Goal: Task Accomplishment & Management: Manage account settings

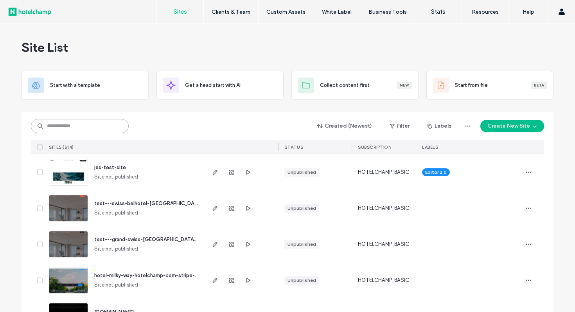
click at [75, 126] on input at bounding box center [80, 126] width 98 height 14
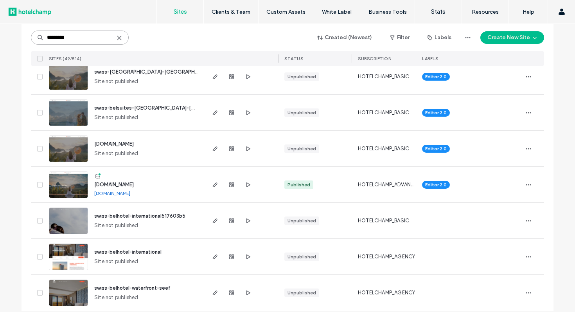
scroll to position [1615, 0]
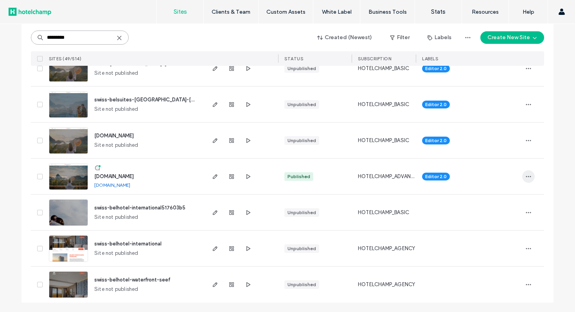
type input "*********"
click at [527, 175] on icon "button" at bounding box center [528, 176] width 6 height 6
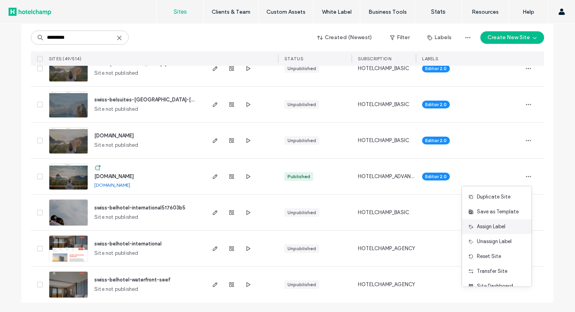
scroll to position [25, 0]
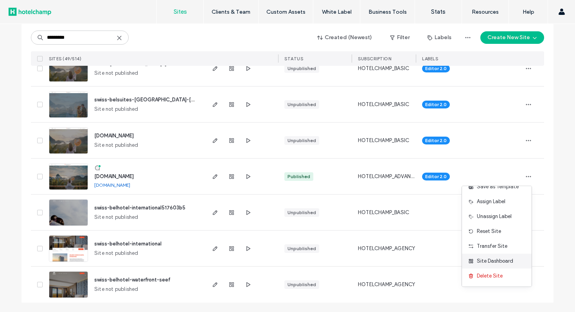
click at [501, 258] on span "Site Dashboard" at bounding box center [495, 261] width 36 height 8
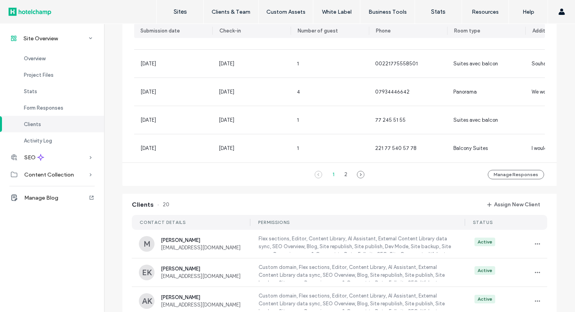
scroll to position [854, 0]
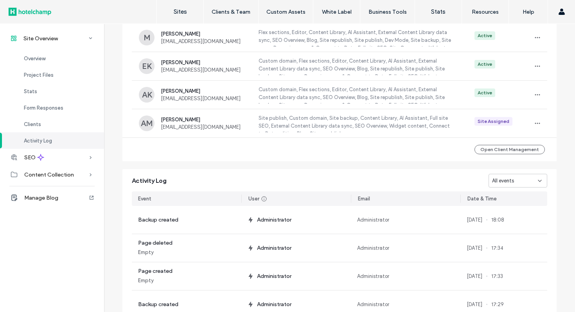
scroll to position [750, 0]
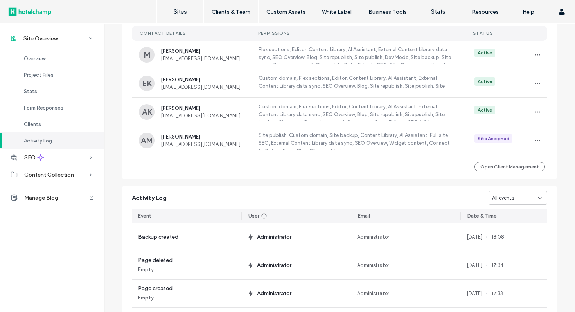
scroll to position [341, 0]
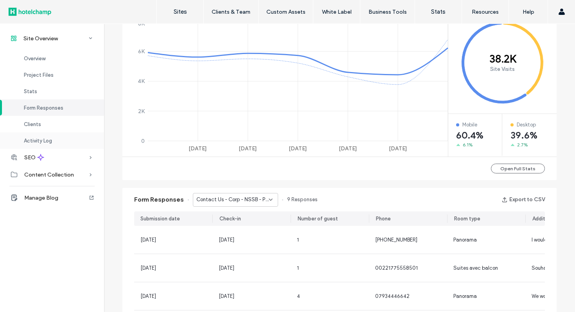
click at [69, 139] on div "Activity Log" at bounding box center [52, 140] width 104 height 16
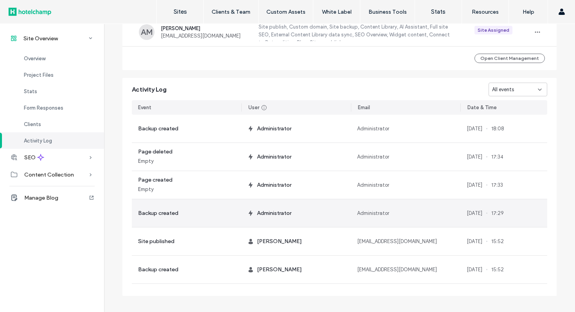
scroll to position [854, 0]
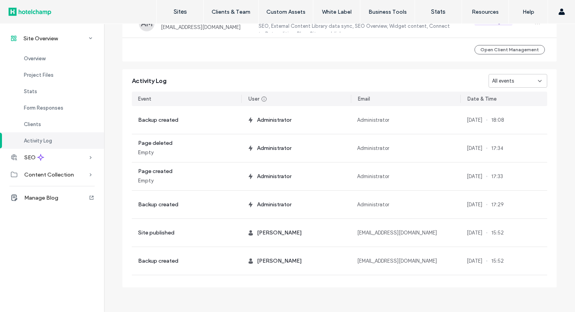
click at [493, 87] on div "All events" at bounding box center [517, 81] width 59 height 14
click at [498, 93] on span "All events" at bounding box center [500, 95] width 22 height 8
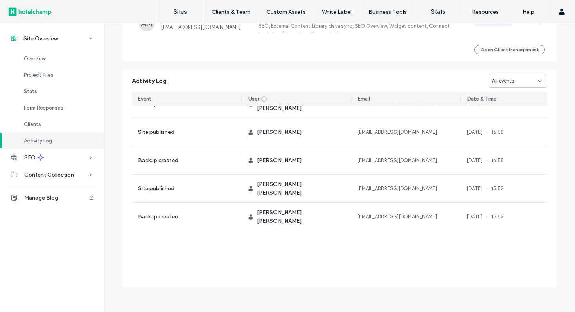
scroll to position [1254, 0]
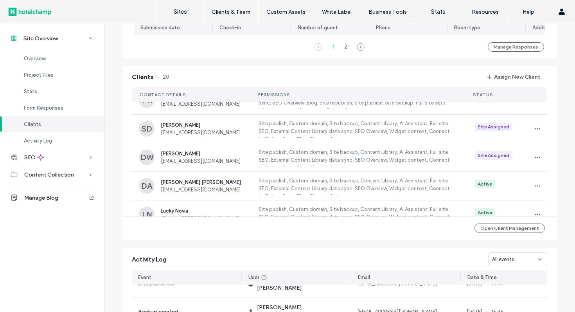
scroll to position [457, 0]
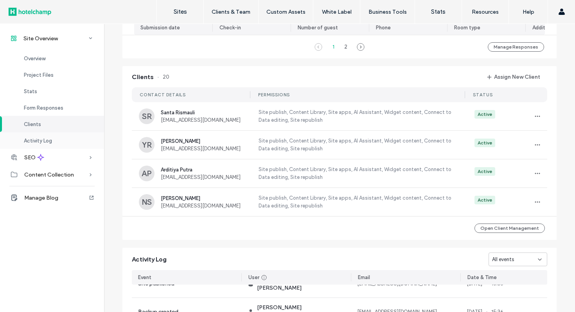
click at [72, 143] on div "Activity Log" at bounding box center [52, 140] width 104 height 16
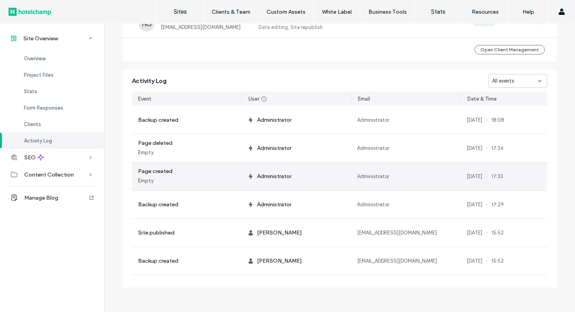
scroll to position [112, 0]
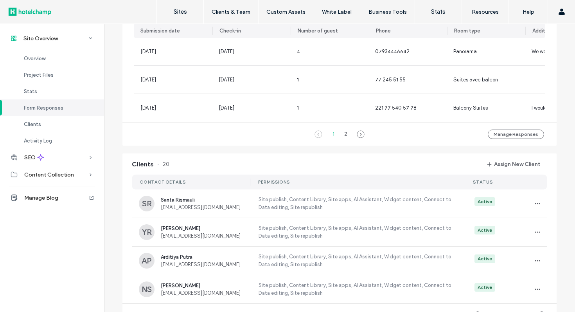
scroll to position [745, 0]
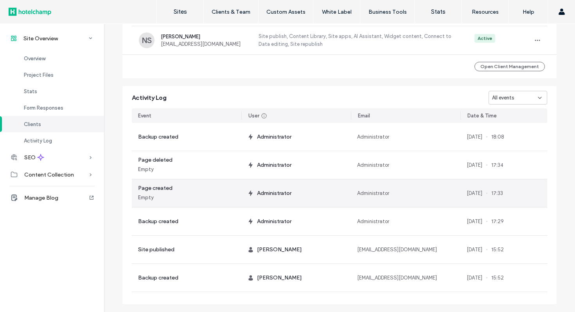
scroll to position [854, 0]
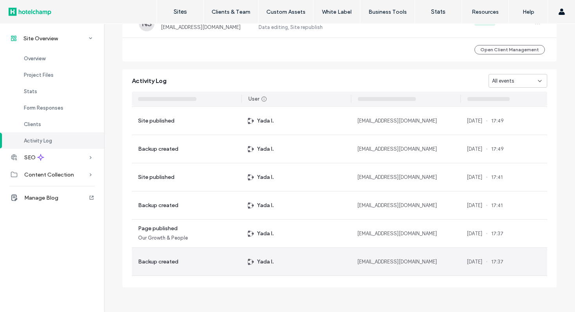
scroll to position [31362, 0]
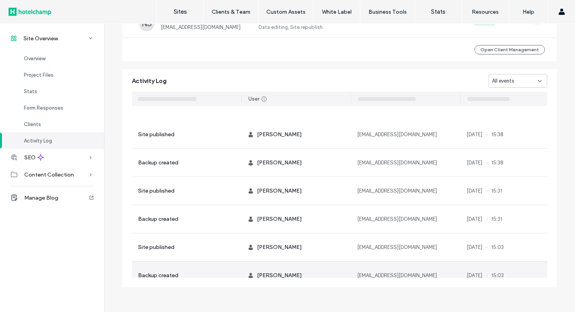
scroll to position [97807, 0]
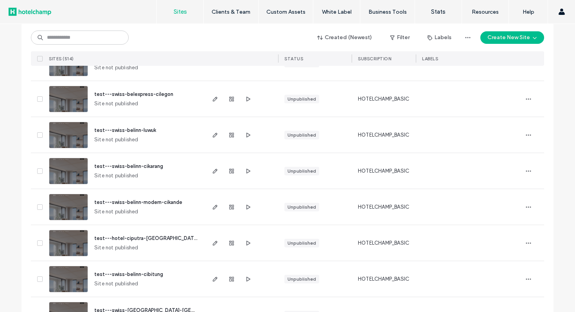
scroll to position [2191, 0]
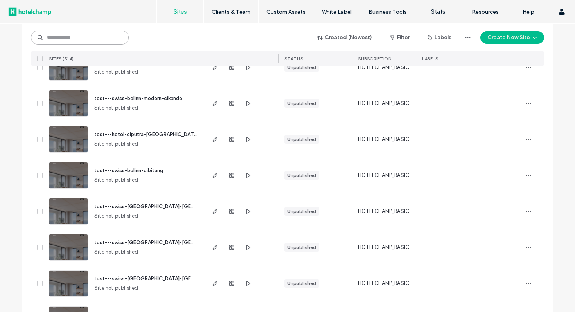
click at [99, 31] on input at bounding box center [80, 38] width 98 height 14
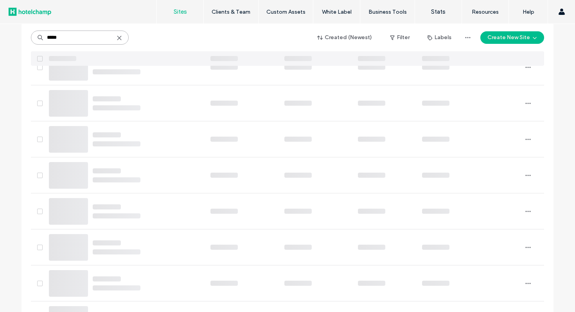
scroll to position [0, 0]
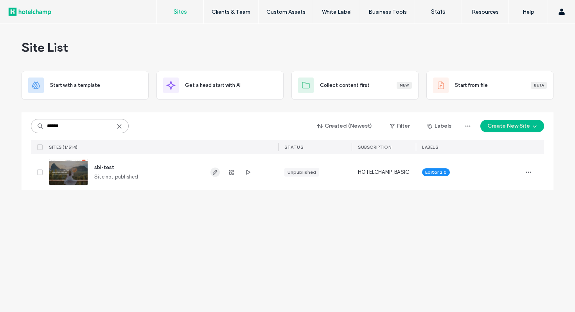
type input "******"
click at [216, 172] on icon "button" at bounding box center [215, 172] width 6 height 6
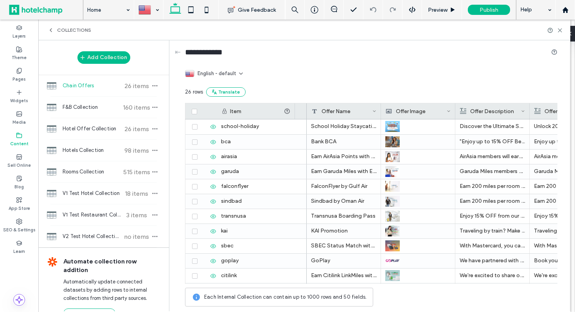
click at [108, 154] on span "Hotels Collection" at bounding box center [92, 150] width 58 height 8
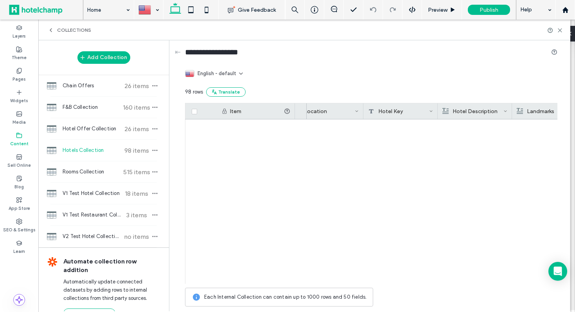
scroll to position [1307, 0]
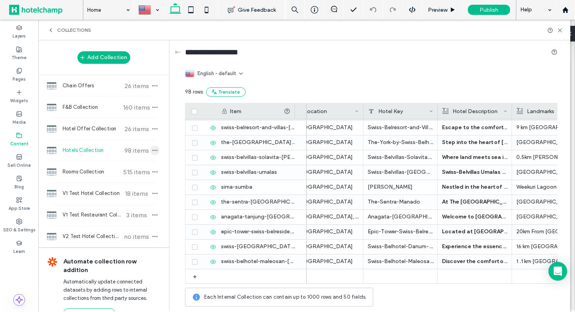
click at [154, 151] on use "button" at bounding box center [155, 150] width 5 height 1
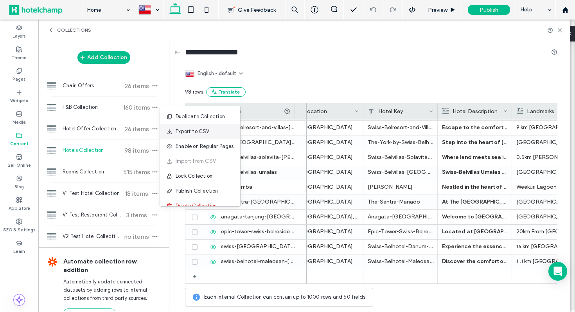
click at [224, 131] on div "Export to CSV" at bounding box center [200, 131] width 80 height 15
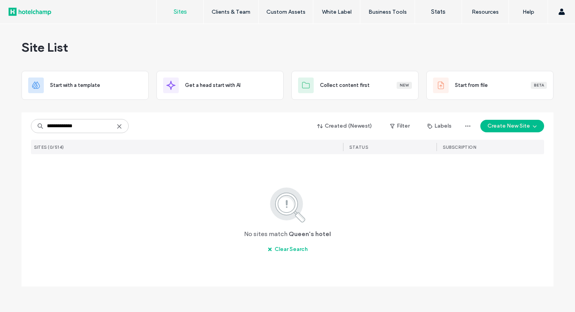
drag, startPoint x: 61, startPoint y: 125, endPoint x: 129, endPoint y: 125, distance: 68.4
click at [129, 125] on div "**********" at bounding box center [287, 125] width 513 height 15
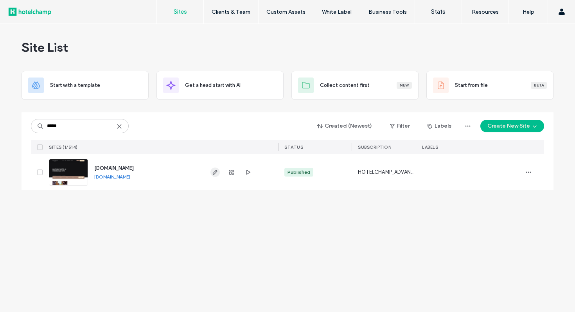
type input "*****"
click at [215, 171] on icon "button" at bounding box center [215, 172] width 6 height 6
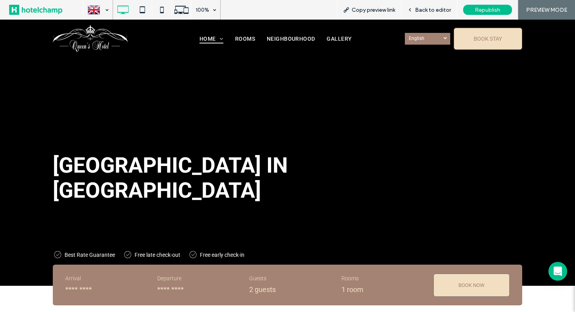
click at [436, 38] on link "English en" at bounding box center [427, 39] width 45 height 12
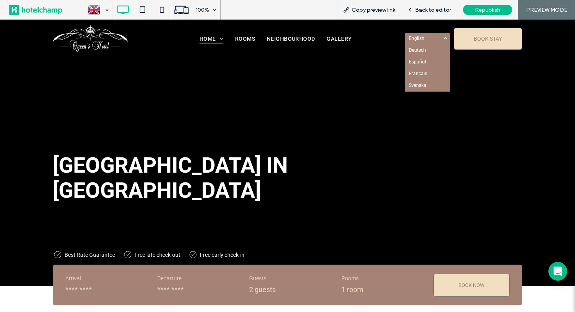
click at [422, 50] on span "Deutsch" at bounding box center [417, 49] width 17 height 5
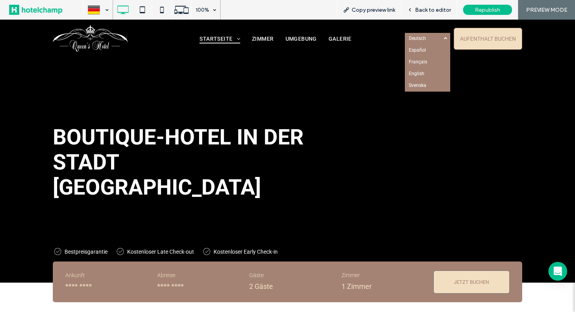
click at [422, 50] on span "Español" at bounding box center [417, 49] width 17 height 5
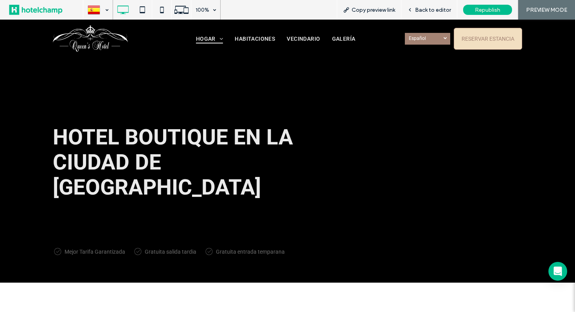
click at [431, 37] on span "Español" at bounding box center [422, 38] width 27 height 5
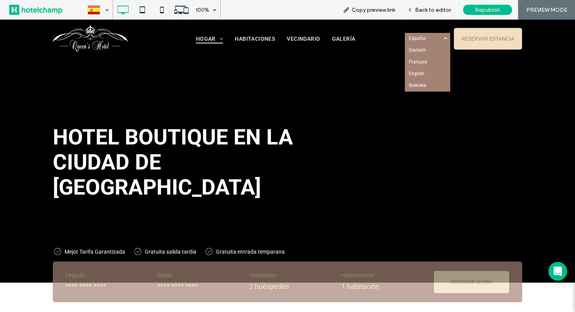
click at [420, 63] on span "Français" at bounding box center [418, 61] width 18 height 5
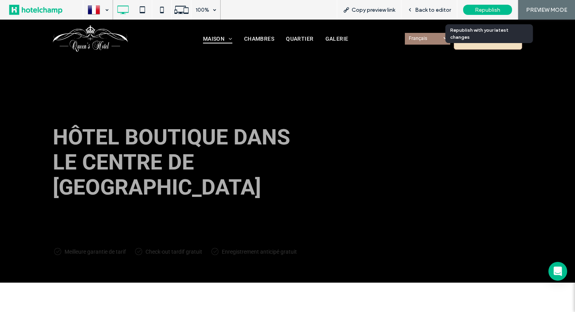
click at [481, 11] on span "Republish" at bounding box center [487, 10] width 25 height 7
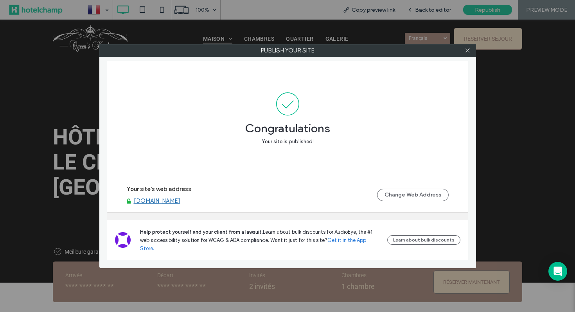
click at [167, 204] on link "[DOMAIN_NAME]" at bounding box center [157, 200] width 47 height 7
